Goal: Check status: Check status

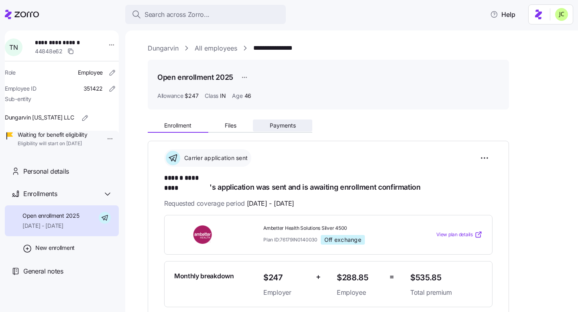
click at [279, 120] on button "Payments" at bounding box center [282, 126] width 59 height 12
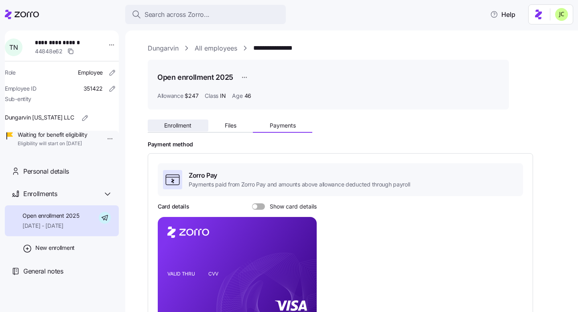
click at [185, 124] on span "Enrollment" at bounding box center [177, 126] width 27 height 6
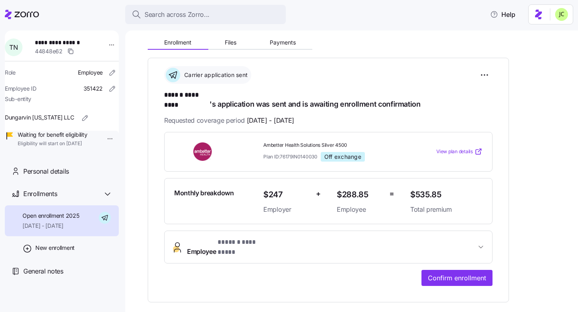
scroll to position [85, 0]
